Goal: Information Seeking & Learning: Check status

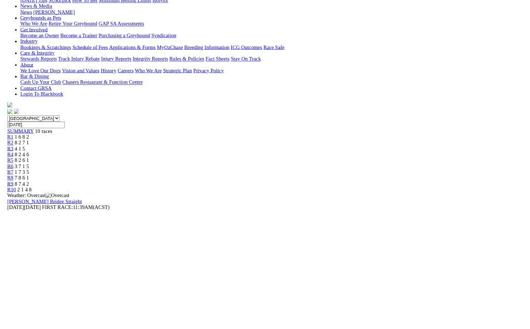
scroll to position [154, 0]
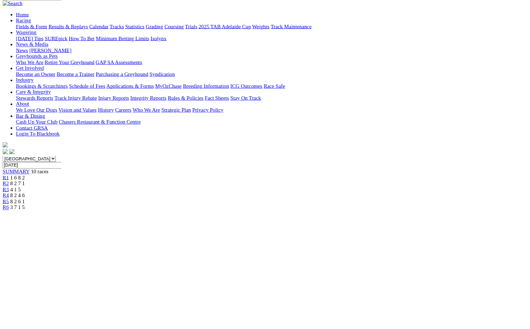
scroll to position [151, 0]
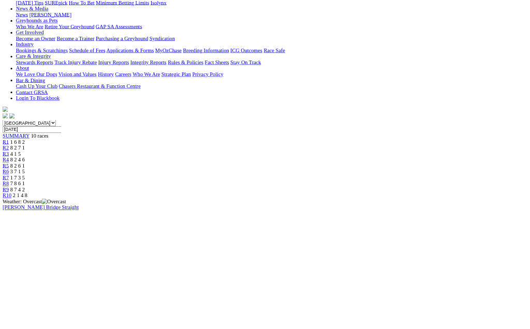
click at [14, 226] on span "R2" at bounding box center [9, 230] width 10 height 9
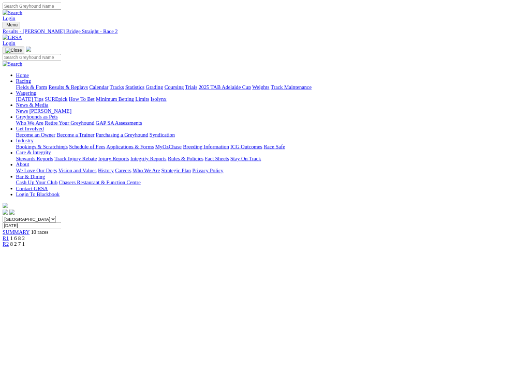
click at [196, 329] on div "R3 4 1 5" at bounding box center [265, 390] width 522 height 9
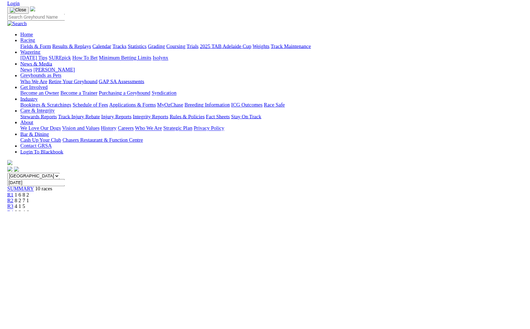
scroll to position [106, 0]
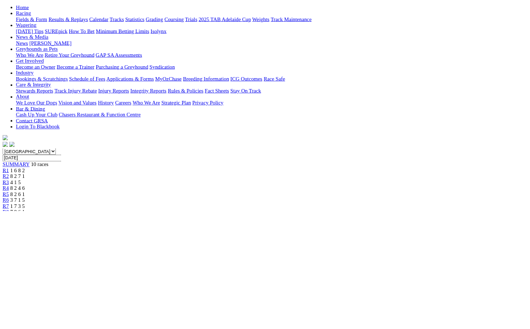
click at [39, 290] on span "8 2 4 6" at bounding box center [27, 294] width 23 height 9
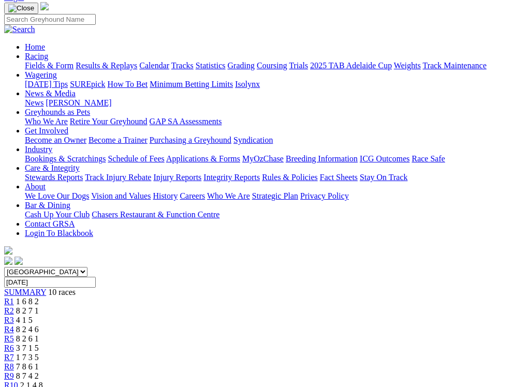
scroll to position [70, 0]
click at [39, 329] on span "8 2 6 1" at bounding box center [27, 339] width 23 height 9
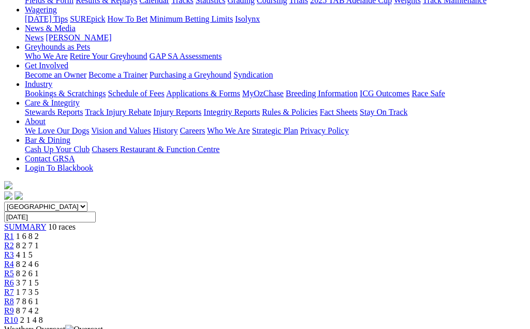
scroll to position [135, 0]
click at [39, 279] on span "3 7 1 5" at bounding box center [27, 283] width 23 height 9
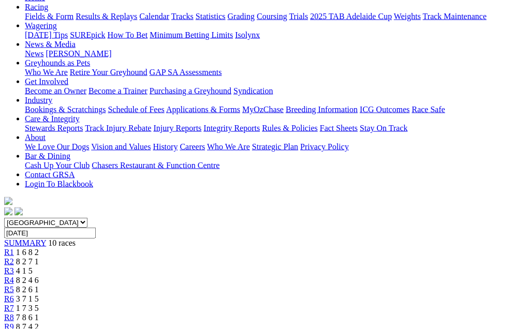
scroll to position [111, 0]
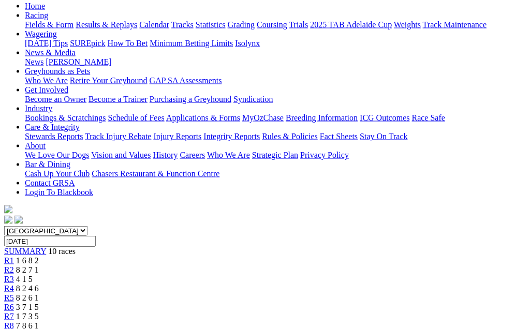
click at [39, 312] on span "1 7 3 5" at bounding box center [27, 316] width 23 height 9
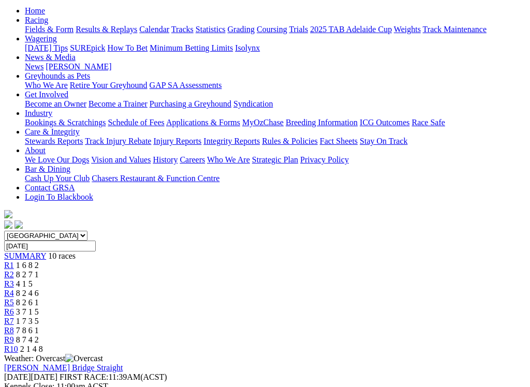
scroll to position [106, 0]
click at [39, 327] on span "7 8 6 1" at bounding box center [27, 331] width 23 height 9
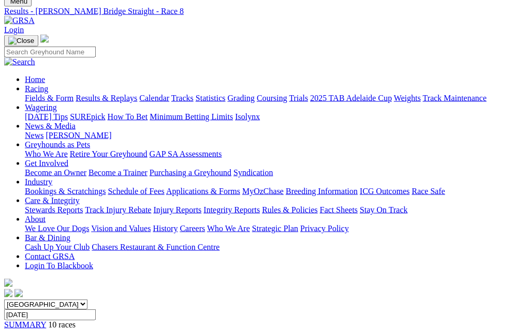
scroll to position [31, 0]
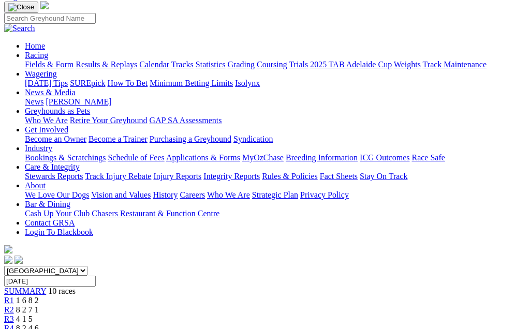
scroll to position [69, 0]
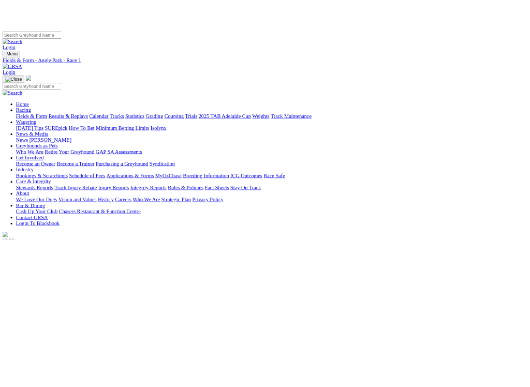
scroll to position [84, 0]
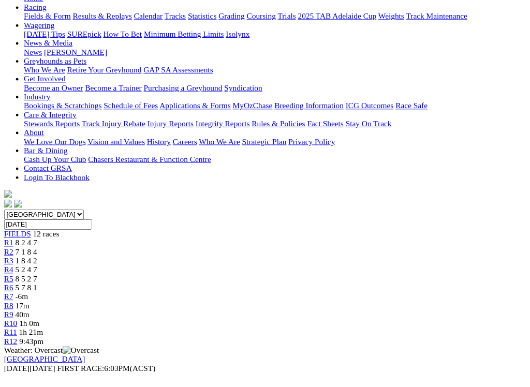
scroll to position [115, 0]
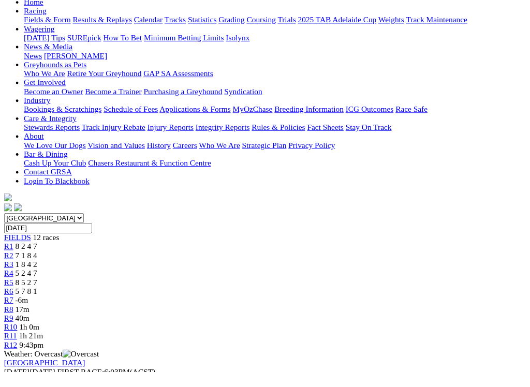
click at [39, 261] on span "7 1 8 4" at bounding box center [27, 265] width 23 height 9
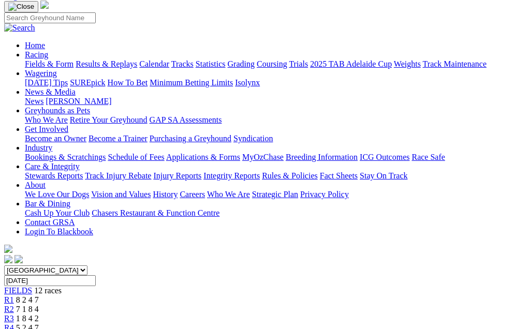
scroll to position [71, 0]
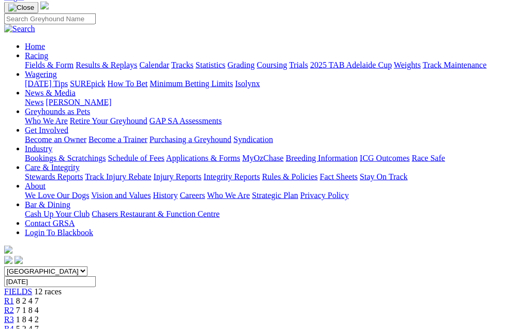
click at [39, 315] on span "1 8 4 2" at bounding box center [27, 319] width 23 height 9
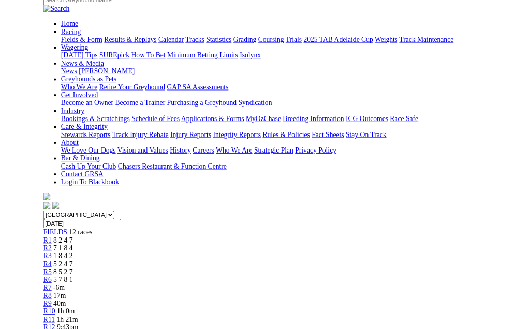
scroll to position [86, 0]
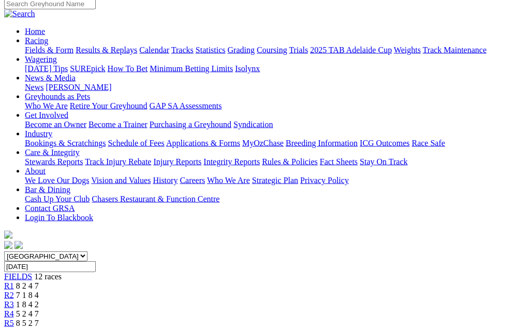
click at [39, 309] on span "5 2 4 7" at bounding box center [27, 313] width 23 height 9
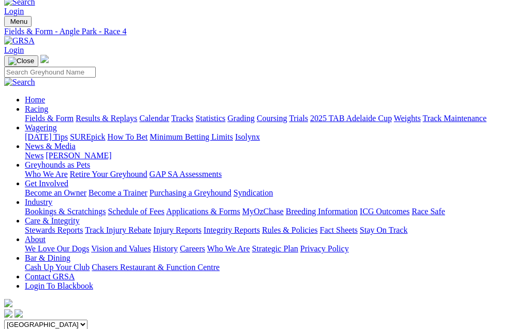
scroll to position [17, 0]
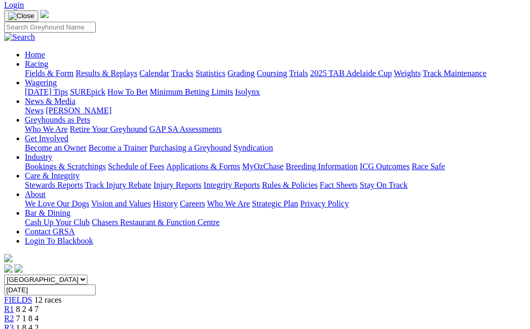
scroll to position [61, 0]
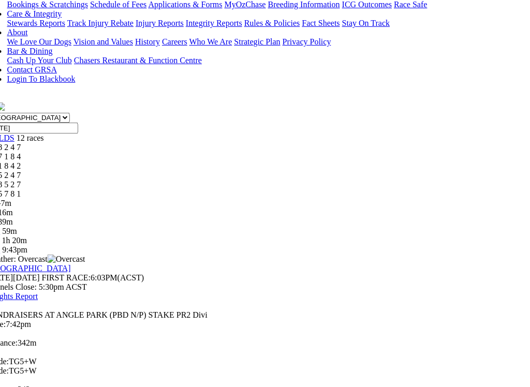
scroll to position [329, 60]
